Goal: Entertainment & Leisure: Consume media (video, audio)

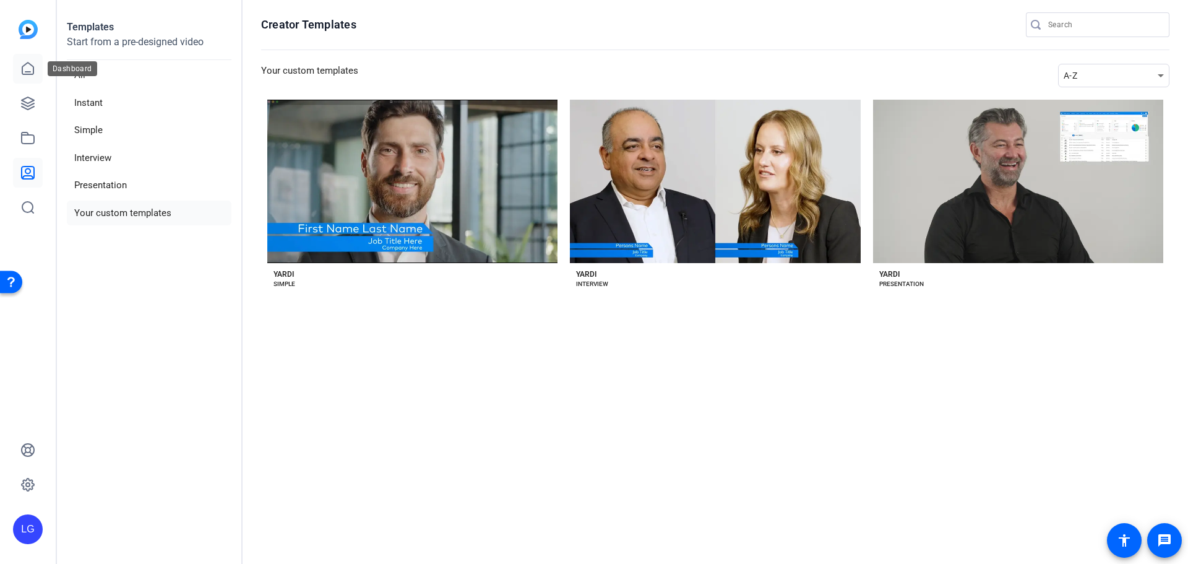
click at [25, 70] on icon at bounding box center [27, 68] width 15 height 15
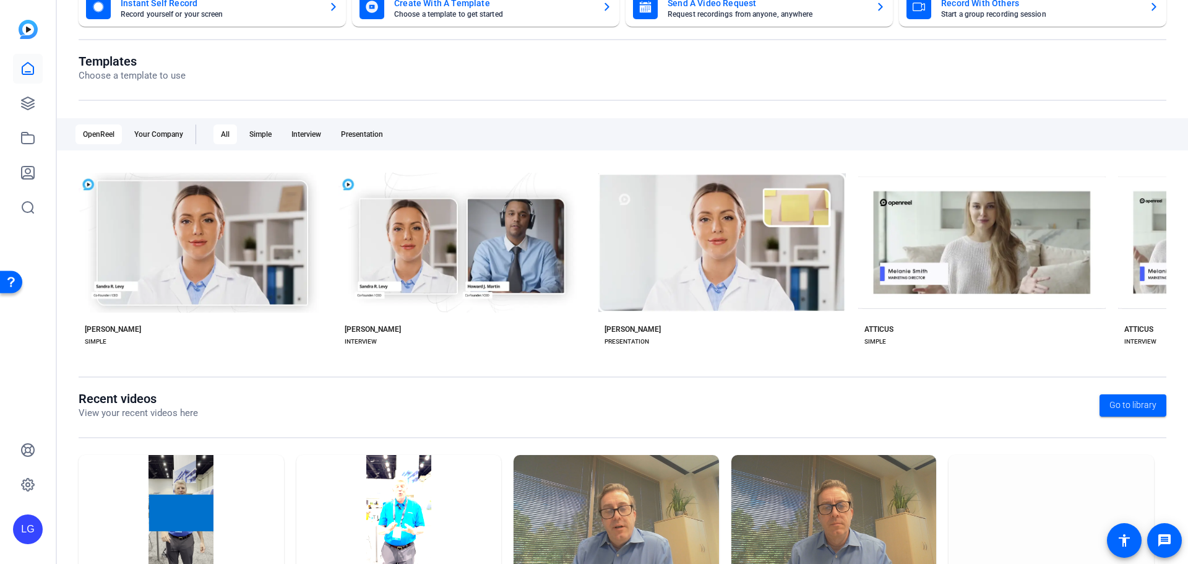
scroll to position [168, 0]
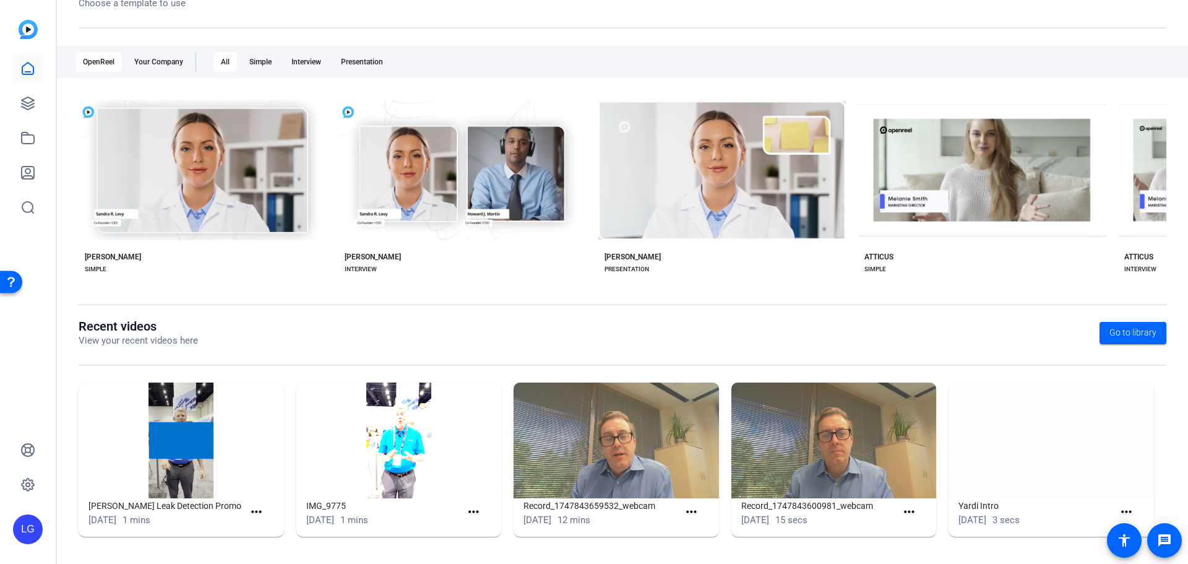
click at [184, 442] on img at bounding box center [181, 440] width 205 height 116
click at [214, 464] on img at bounding box center [181, 440] width 205 height 116
click at [188, 451] on img at bounding box center [181, 440] width 205 height 116
click at [23, 115] on link at bounding box center [28, 104] width 30 height 30
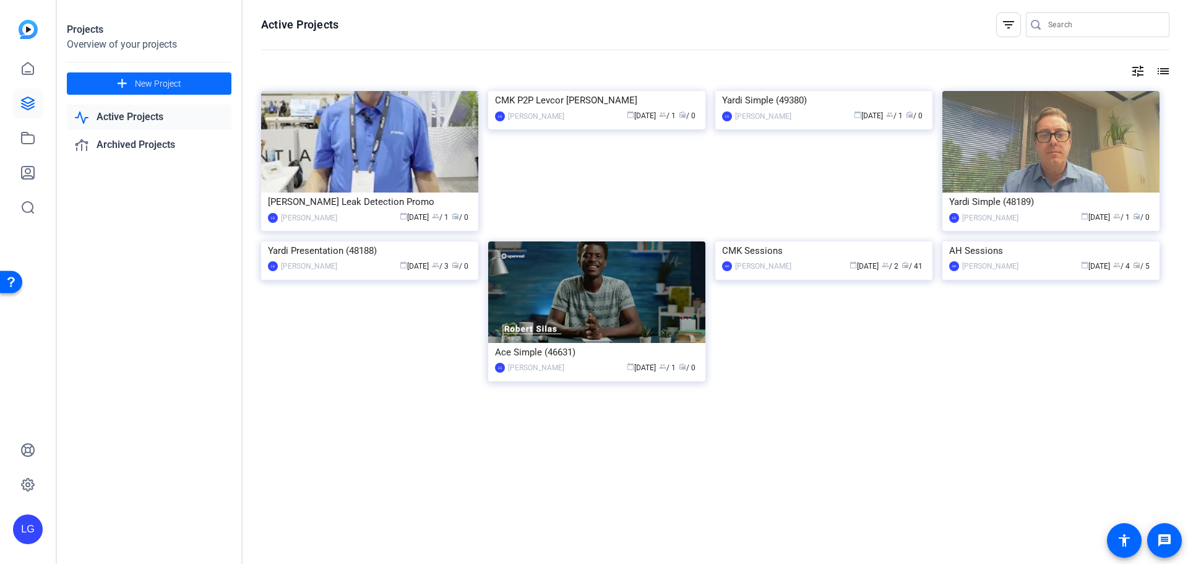
click at [139, 72] on span at bounding box center [149, 84] width 165 height 30
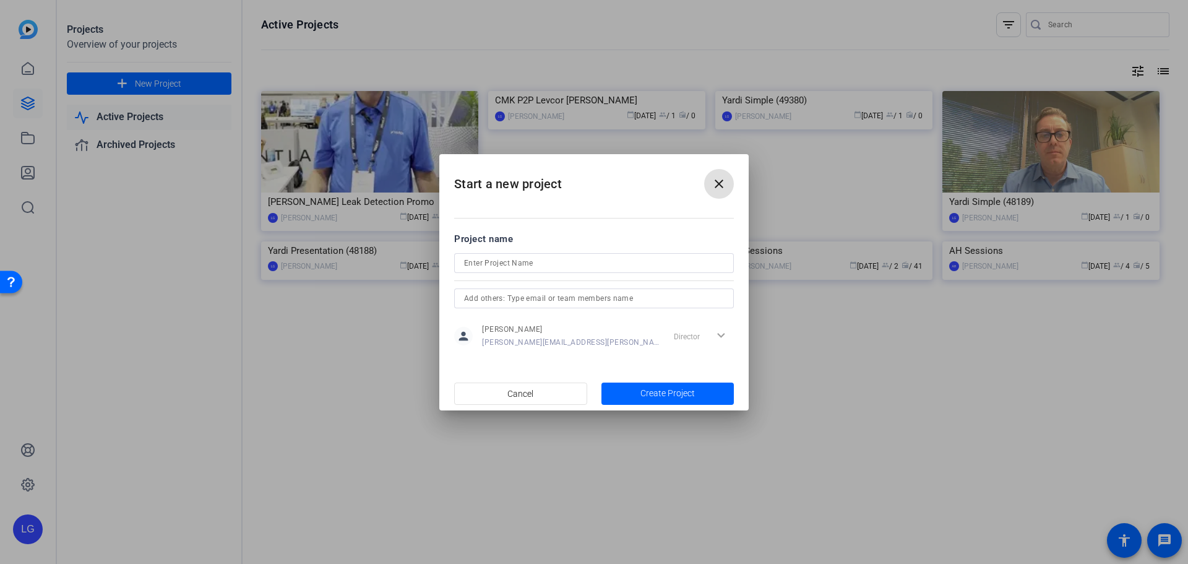
click at [719, 183] on mat-icon "close" at bounding box center [719, 183] width 15 height 15
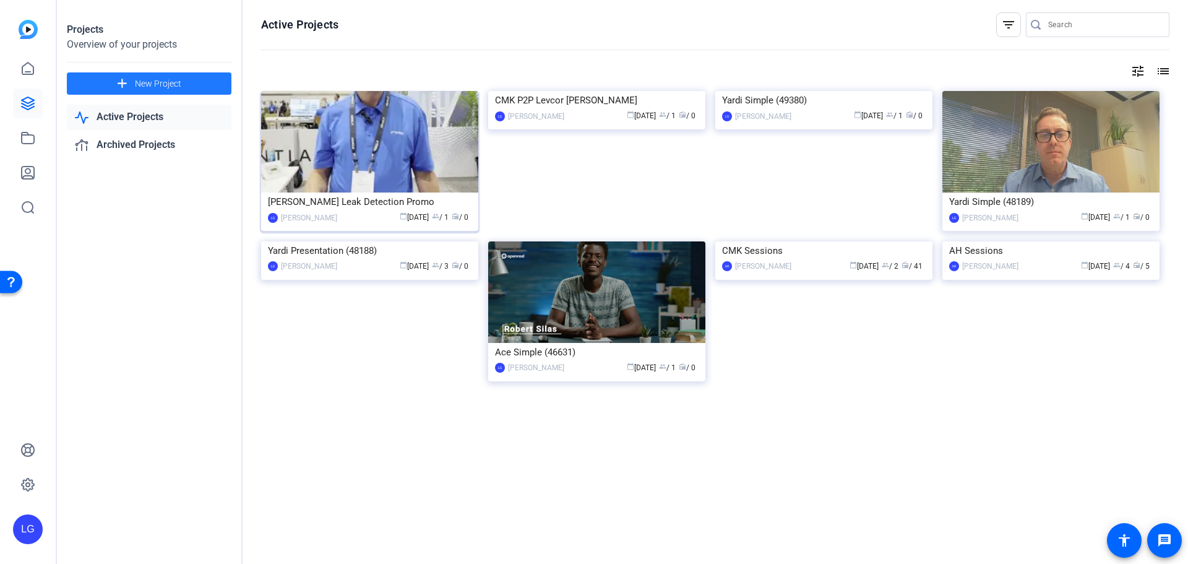
click at [355, 129] on img at bounding box center [369, 142] width 217 height 102
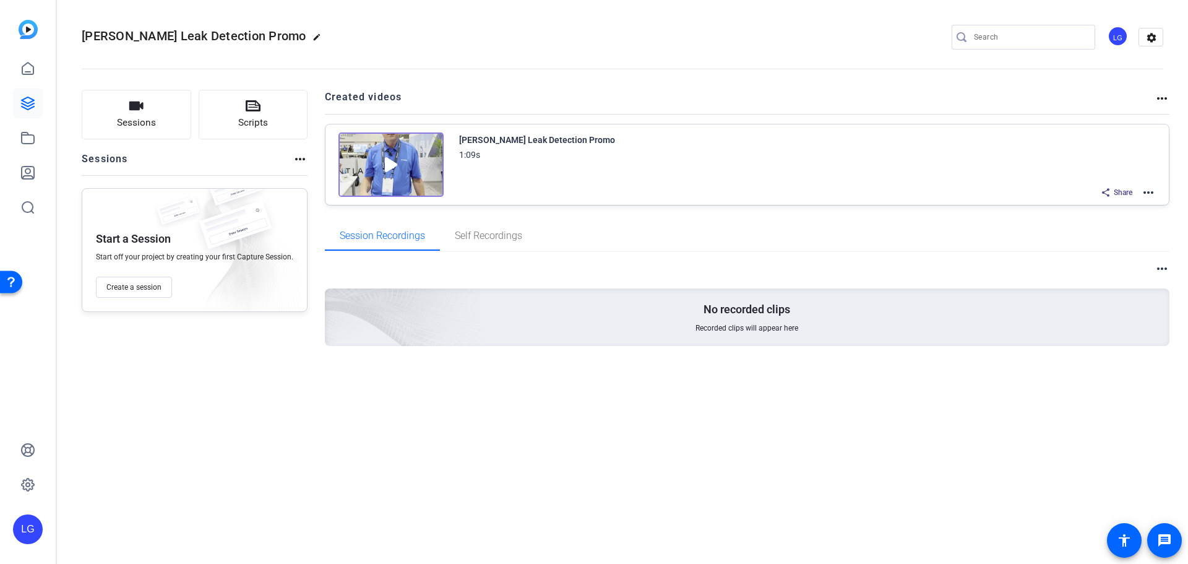
click at [379, 164] on img at bounding box center [391, 164] width 105 height 64
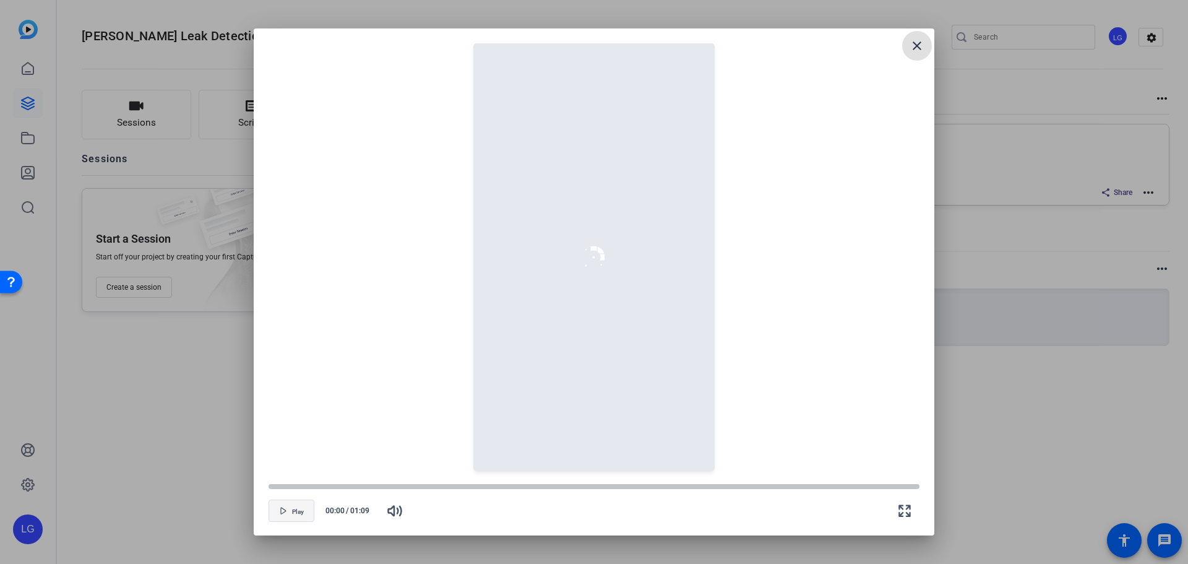
click at [288, 517] on span "button" at bounding box center [291, 511] width 45 height 30
click at [289, 514] on span "button" at bounding box center [291, 511] width 45 height 30
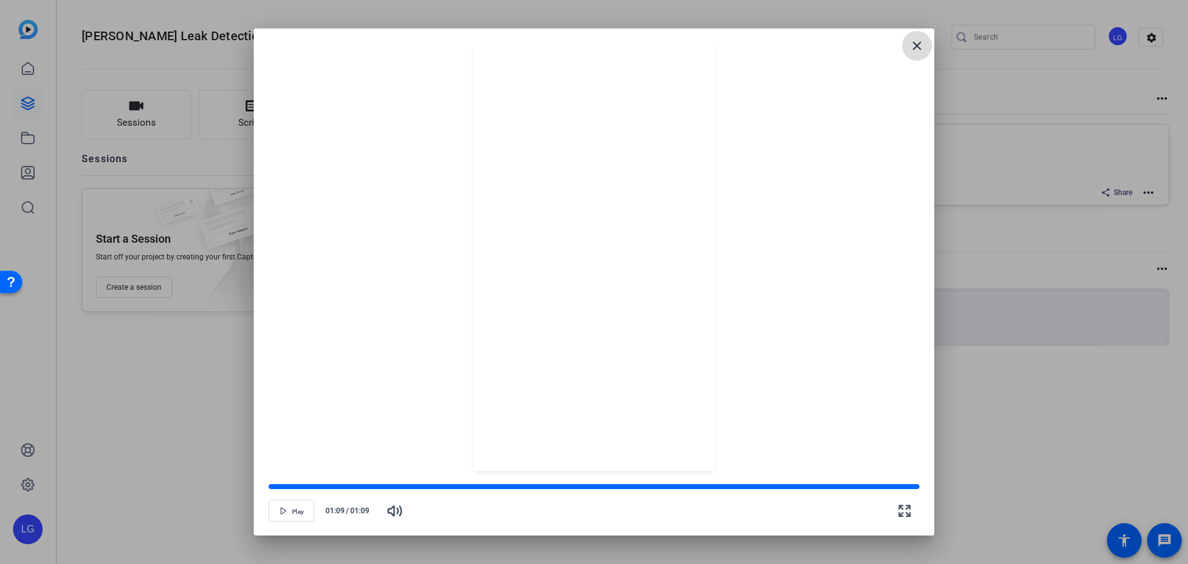
click at [916, 41] on mat-icon "close" at bounding box center [917, 45] width 15 height 15
